Goal: Use online tool/utility: Utilize a website feature to perform a specific function

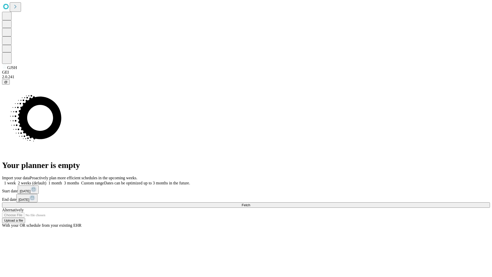
click at [16, 181] on label "1 week" at bounding box center [9, 183] width 14 height 4
click at [250, 203] on span "Fetch" at bounding box center [246, 205] width 8 height 4
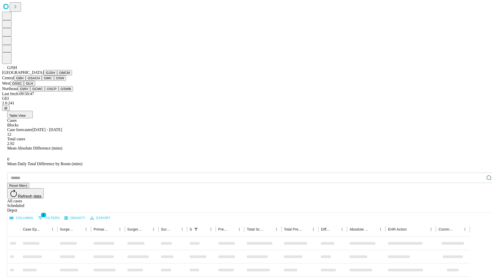
click at [57, 75] on button "GMCM" at bounding box center [64, 72] width 15 height 5
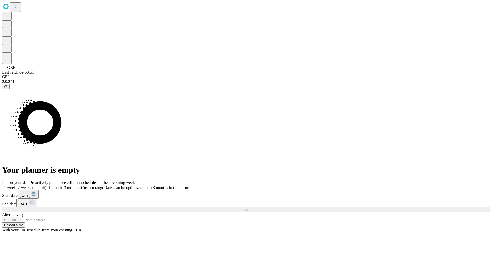
click at [16, 185] on label "1 week" at bounding box center [9, 187] width 14 height 4
click at [250, 207] on span "Fetch" at bounding box center [246, 209] width 8 height 4
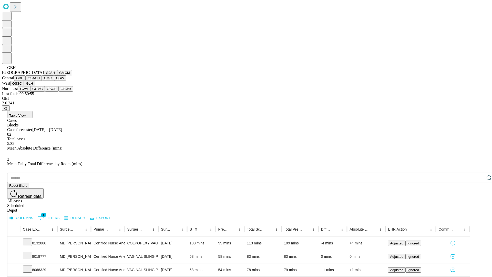
click at [40, 81] on button "GSACH" at bounding box center [34, 77] width 16 height 5
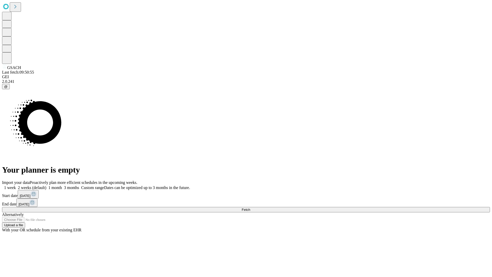
click at [16, 185] on label "1 week" at bounding box center [9, 187] width 14 height 4
click at [250, 207] on span "Fetch" at bounding box center [246, 209] width 8 height 4
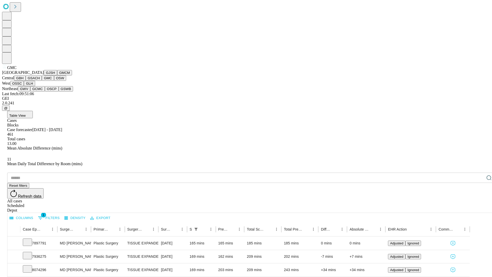
click at [54, 81] on button "OSW" at bounding box center [60, 77] width 12 height 5
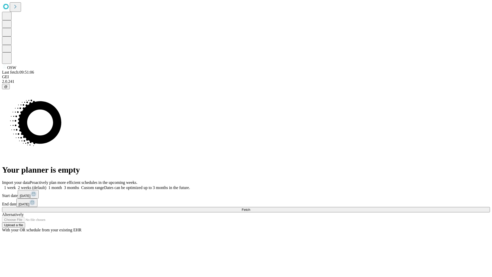
click at [16, 185] on label "1 week" at bounding box center [9, 187] width 14 height 4
click at [250, 207] on span "Fetch" at bounding box center [246, 209] width 8 height 4
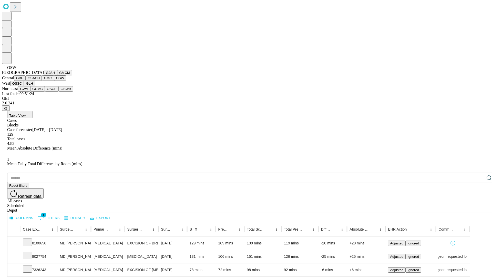
click at [24, 86] on button "OSSC" at bounding box center [17, 83] width 14 height 5
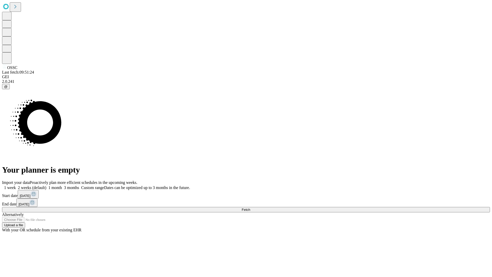
click at [16, 185] on label "1 week" at bounding box center [9, 187] width 14 height 4
click at [250, 207] on span "Fetch" at bounding box center [246, 209] width 8 height 4
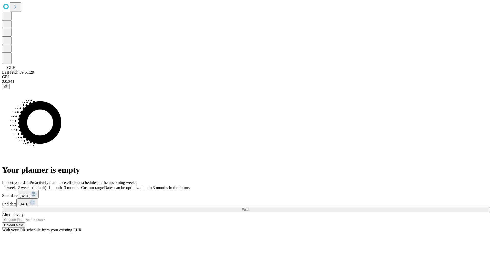
click at [250, 207] on span "Fetch" at bounding box center [246, 209] width 8 height 4
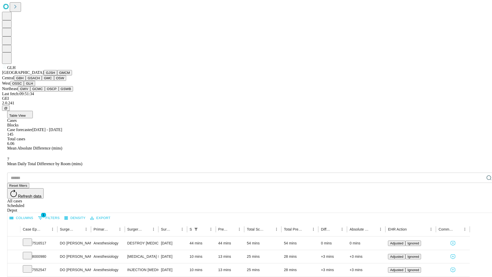
click at [30, 91] on button "GWV" at bounding box center [24, 88] width 12 height 5
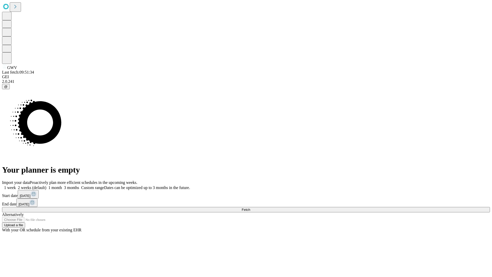
click at [16, 185] on label "1 week" at bounding box center [9, 187] width 14 height 4
click at [250, 207] on span "Fetch" at bounding box center [246, 209] width 8 height 4
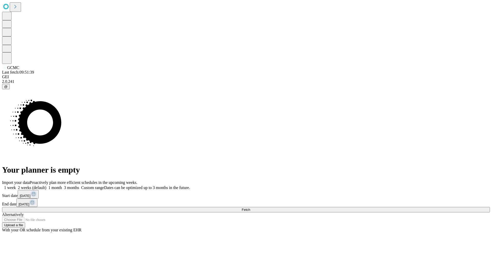
click at [16, 185] on label "1 week" at bounding box center [9, 187] width 14 height 4
click at [250, 207] on span "Fetch" at bounding box center [246, 209] width 8 height 4
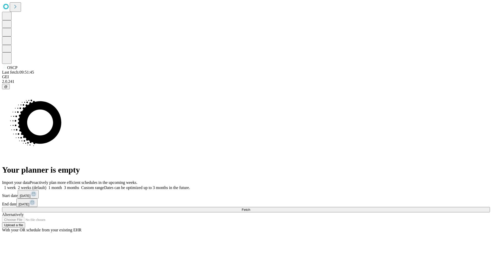
click at [16, 185] on label "1 week" at bounding box center [9, 187] width 14 height 4
click at [250, 207] on span "Fetch" at bounding box center [246, 209] width 8 height 4
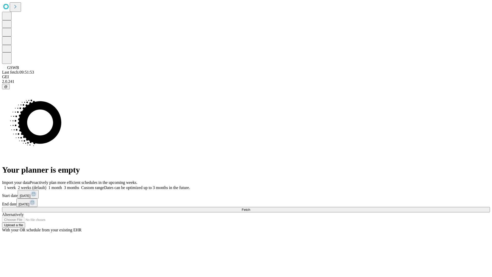
click at [16, 185] on label "1 week" at bounding box center [9, 187] width 14 height 4
click at [250, 207] on span "Fetch" at bounding box center [246, 209] width 8 height 4
